Goal: Task Accomplishment & Management: Use online tool/utility

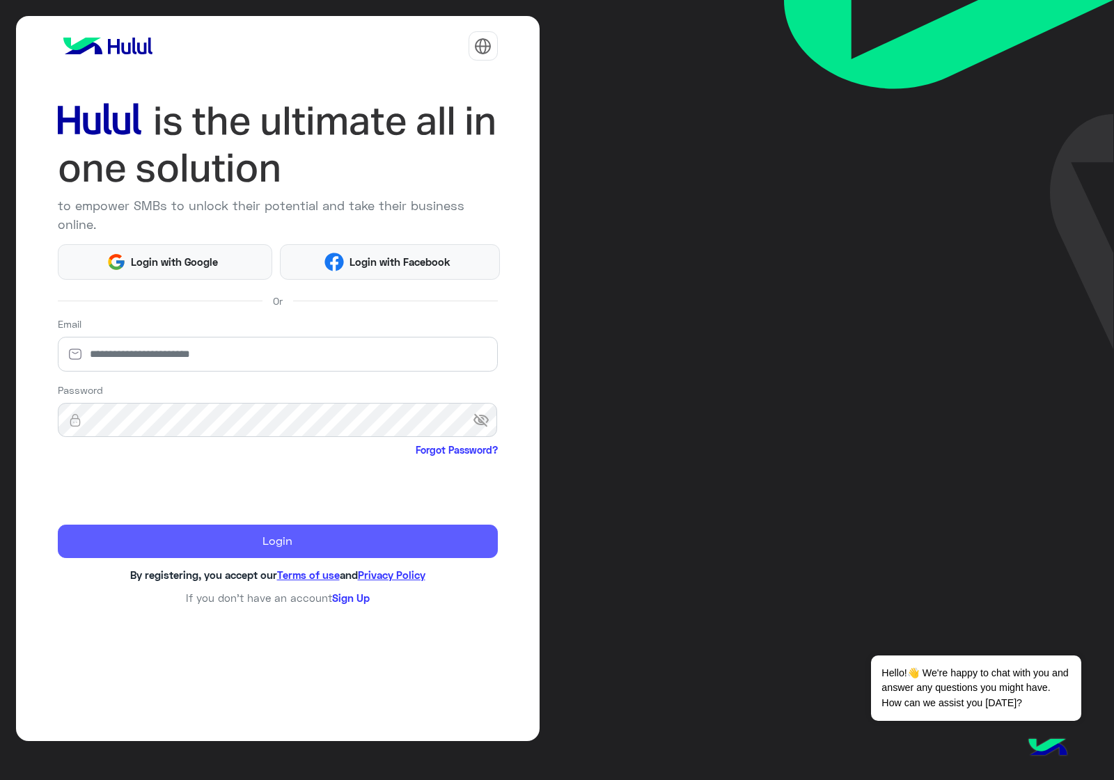
click at [244, 525] on button "Login" at bounding box center [278, 541] width 440 height 33
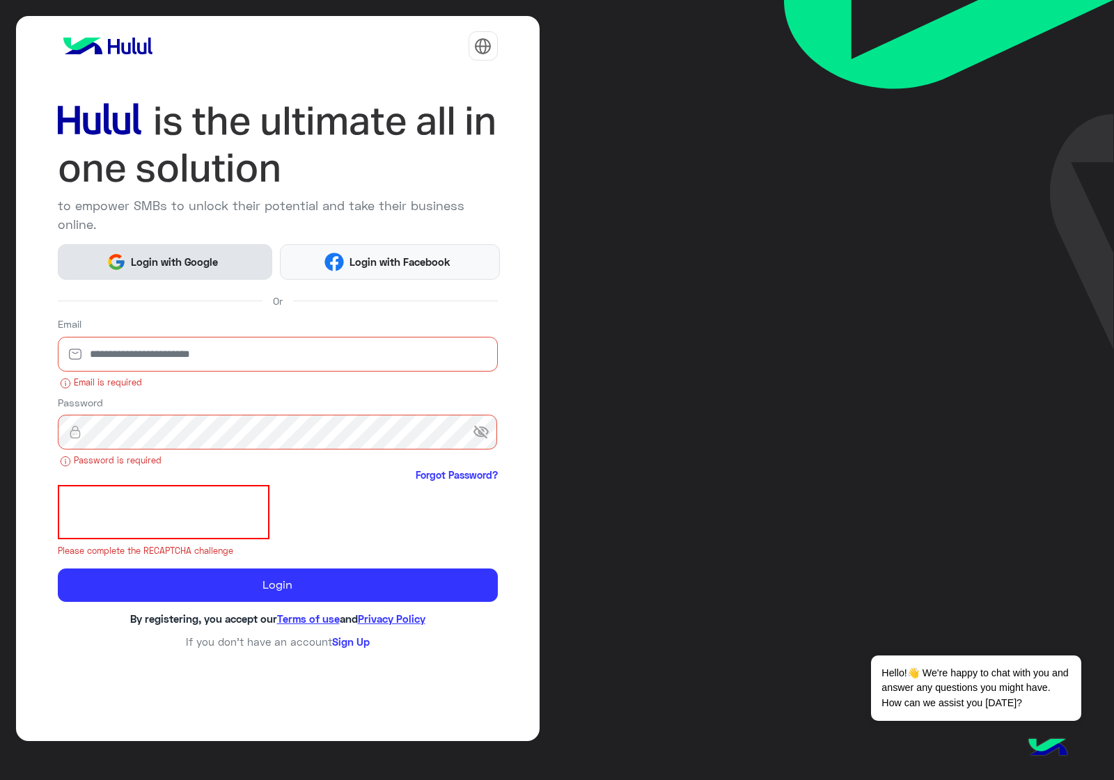
click at [167, 254] on span "Login with Google" at bounding box center [174, 262] width 97 height 16
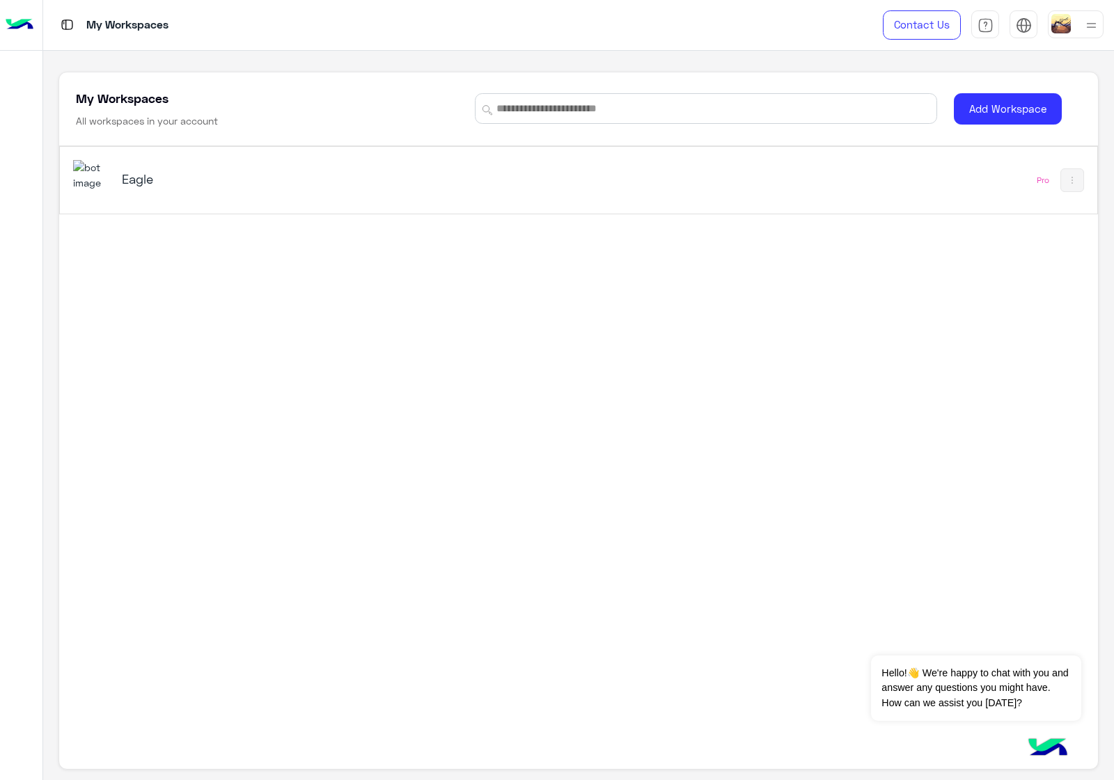
click at [231, 207] on div "Eagle Pro" at bounding box center [578, 180] width 1037 height 66
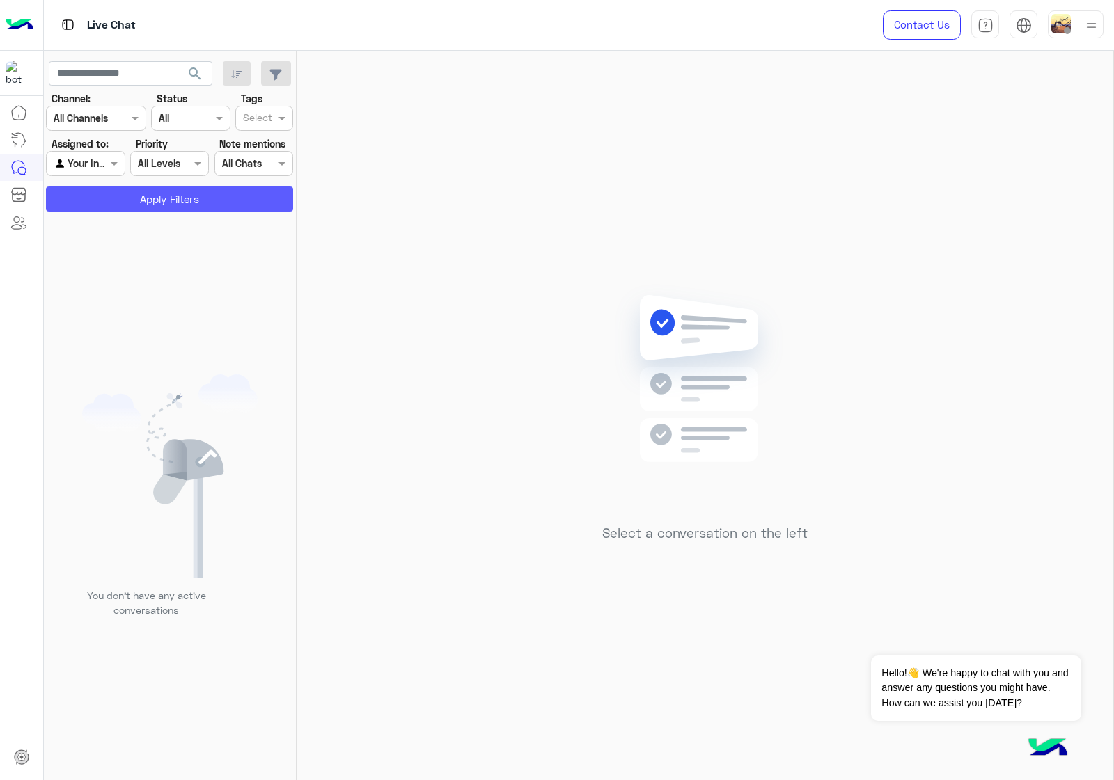
click at [209, 207] on button "Apply Filters" at bounding box center [169, 199] width 247 height 25
